Goal: Task Accomplishment & Management: Complete application form

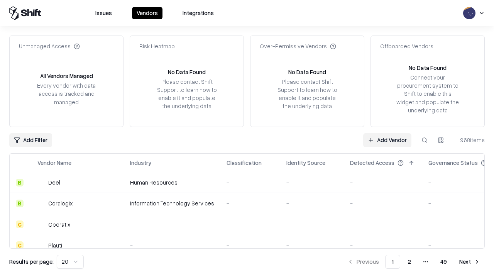
click at [387, 140] on link "Add Vendor" at bounding box center [387, 140] width 48 height 14
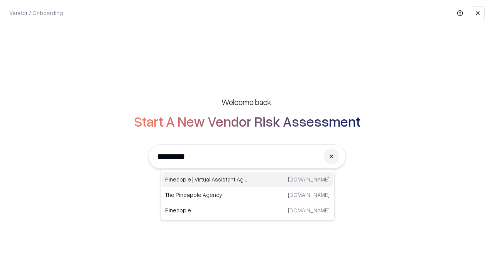
click at [247, 180] on div "Pineapple | Virtual Assistant Agency [DOMAIN_NAME]" at bounding box center [247, 179] width 171 height 15
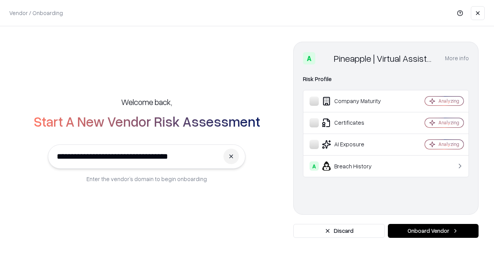
type input "**********"
click at [433, 231] on button "Onboard Vendor" at bounding box center [433, 231] width 91 height 14
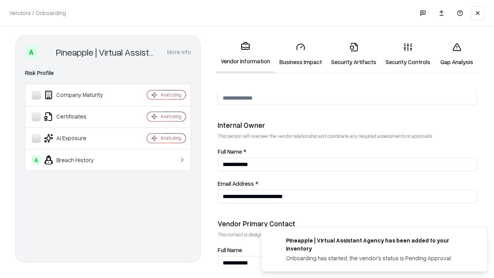
scroll to position [400, 0]
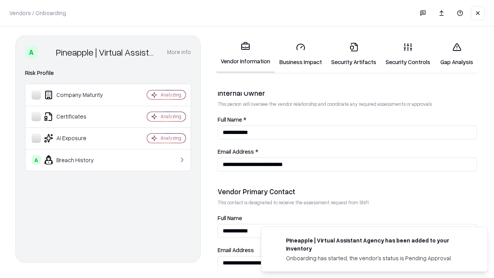
click at [301, 54] on link "Business Impact" at bounding box center [301, 54] width 52 height 36
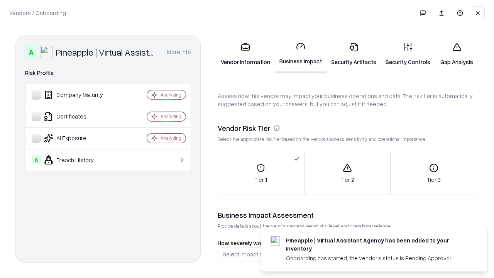
click at [354, 54] on link "Security Artifacts" at bounding box center [354, 54] width 54 height 36
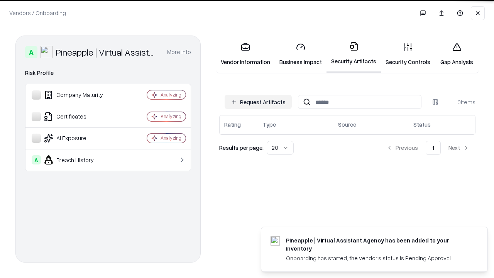
click at [258, 102] on button "Request Artifacts" at bounding box center [258, 102] width 67 height 14
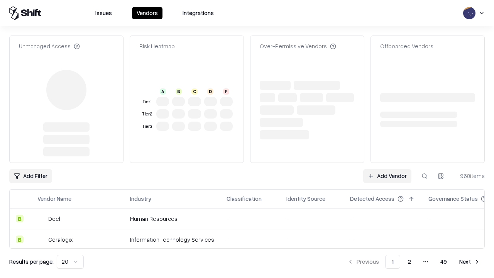
click at [387, 176] on link "Add Vendor" at bounding box center [387, 176] width 48 height 14
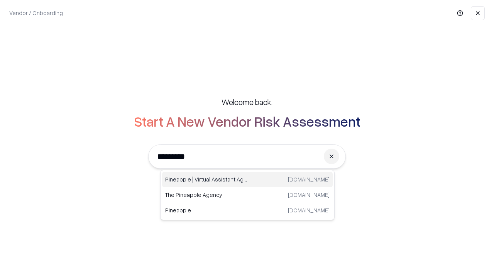
click at [247, 180] on div "Pineapple | Virtual Assistant Agency [DOMAIN_NAME]" at bounding box center [247, 179] width 171 height 15
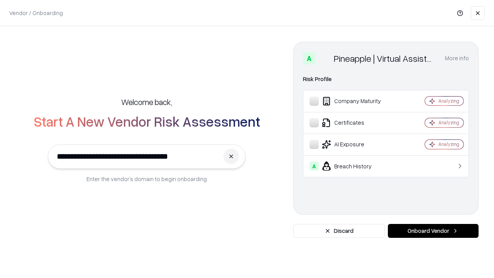
type input "**********"
click at [433, 231] on button "Onboard Vendor" at bounding box center [433, 231] width 91 height 14
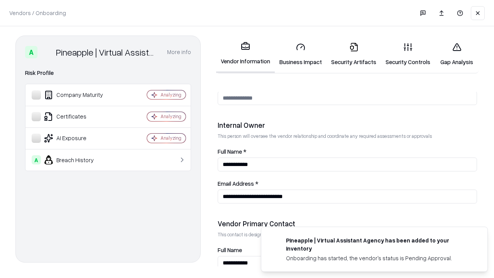
scroll to position [400, 0]
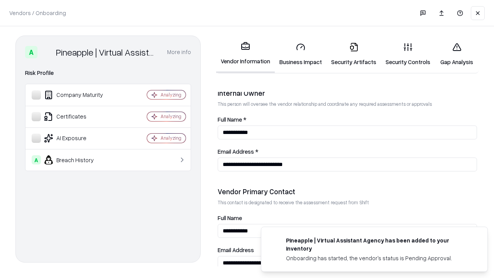
click at [457, 54] on link "Gap Analysis" at bounding box center [457, 54] width 44 height 36
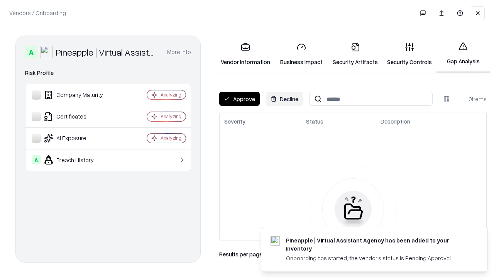
click at [239, 99] on button "Approve" at bounding box center [239, 99] width 41 height 14
